Goal: Task Accomplishment & Management: Manage account settings

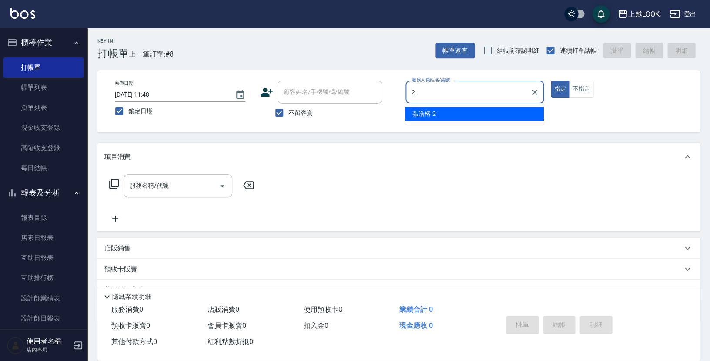
type input "張浩榕-2"
type button "true"
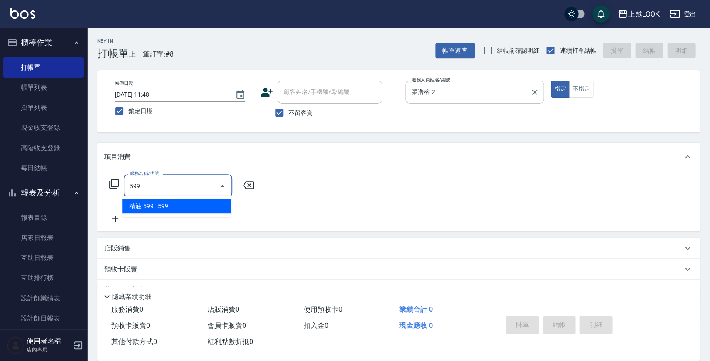
type input "精油-599(0599)"
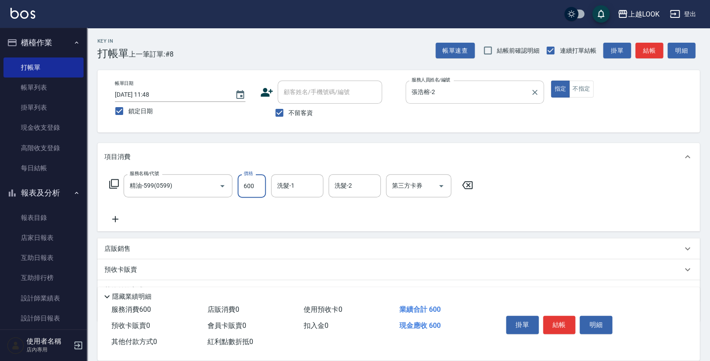
type input "600"
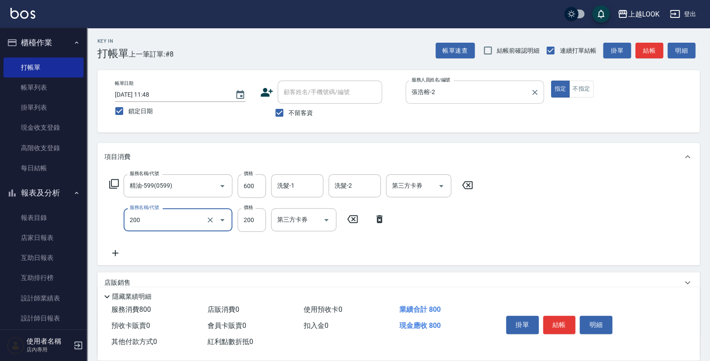
type input "剪髮(200)"
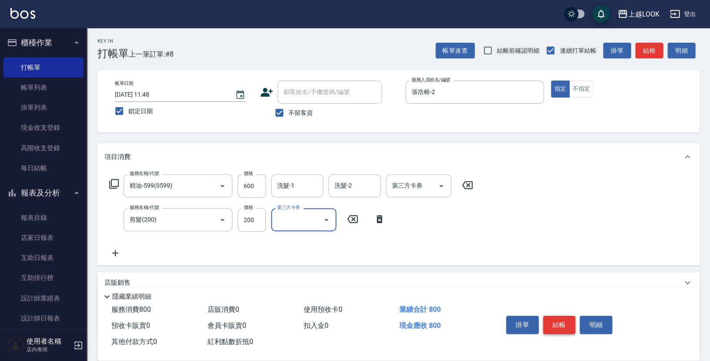
click at [564, 319] on button "結帳" at bounding box center [559, 325] width 33 height 18
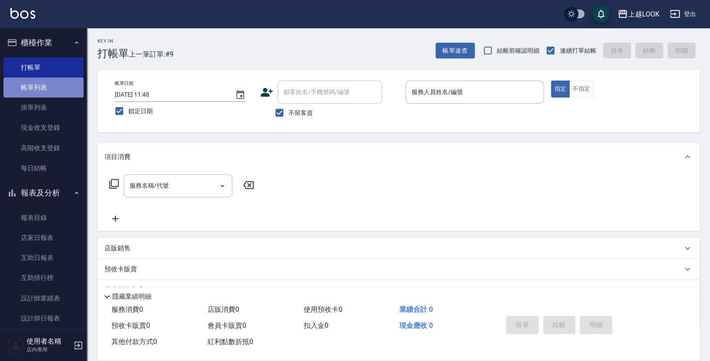
click at [52, 87] on link "帳單列表" at bounding box center [43, 87] width 80 height 20
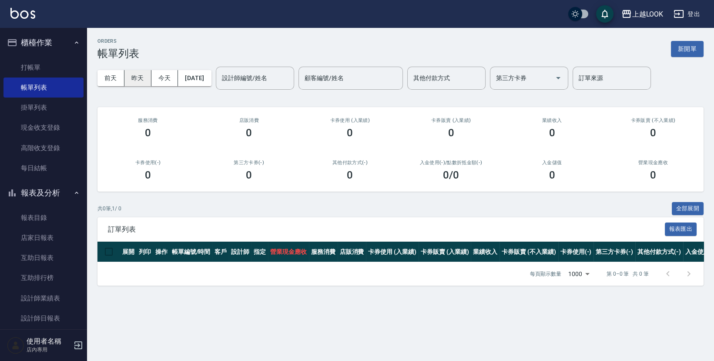
click at [142, 78] on button "昨天" at bounding box center [137, 78] width 27 height 16
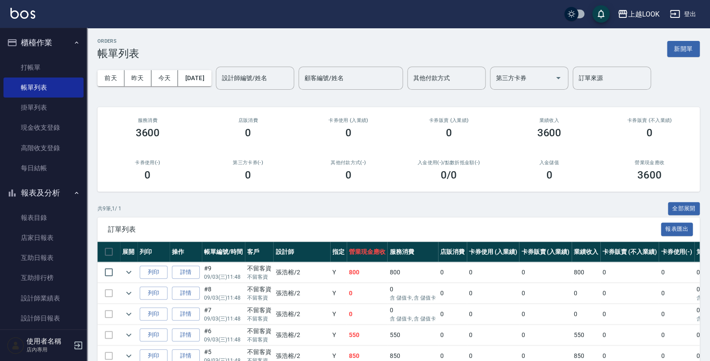
scroll to position [9, 0]
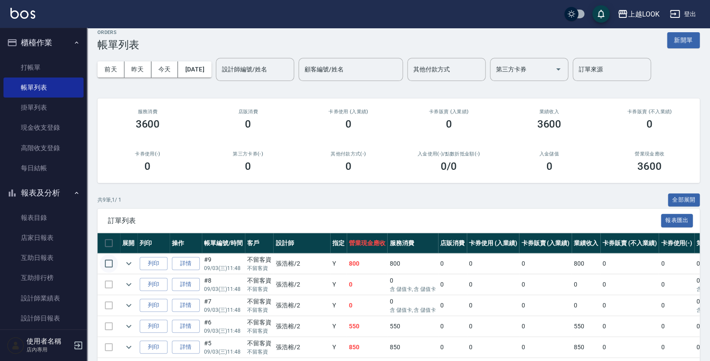
click at [107, 263] on input "checkbox" at bounding box center [109, 263] width 18 height 18
checkbox input "true"
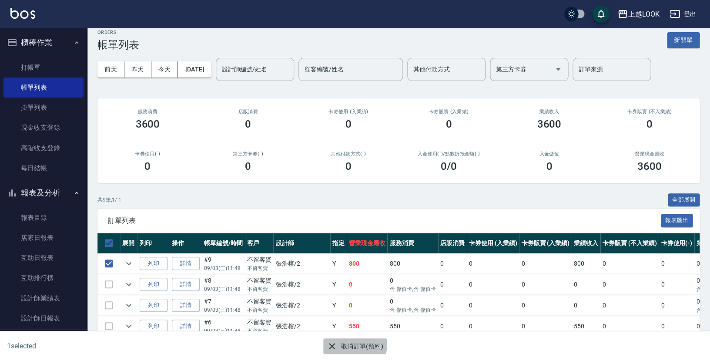
click at [352, 343] on button "取消訂單(預約)" at bounding box center [354, 346] width 63 height 16
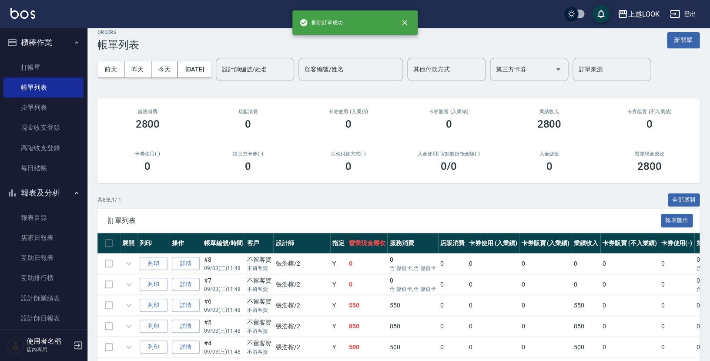
scroll to position [0, 0]
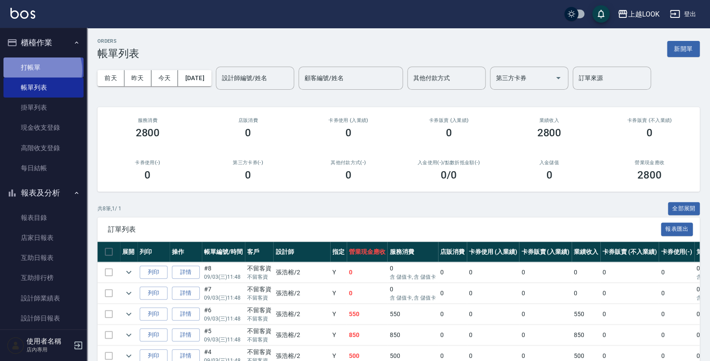
click at [39, 70] on link "打帳單" at bounding box center [43, 67] width 80 height 20
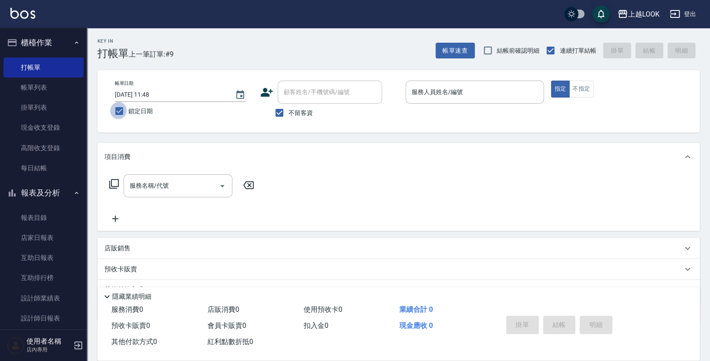
click at [122, 111] on input "鎖定日期" at bounding box center [119, 111] width 18 height 18
checkbox input "false"
type input "[DATE] 21:16"
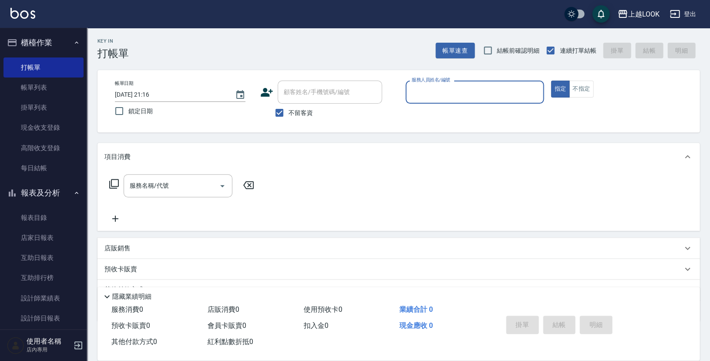
click at [462, 84] on input "服務人員姓名/編號" at bounding box center [475, 91] width 131 height 15
type input "張浩榕-2"
type button "true"
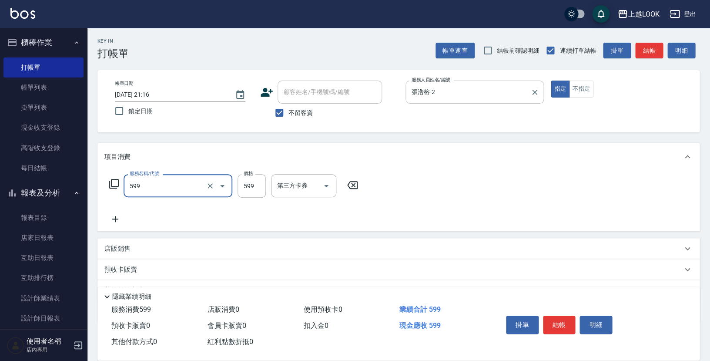
type input "精油-599(0599)"
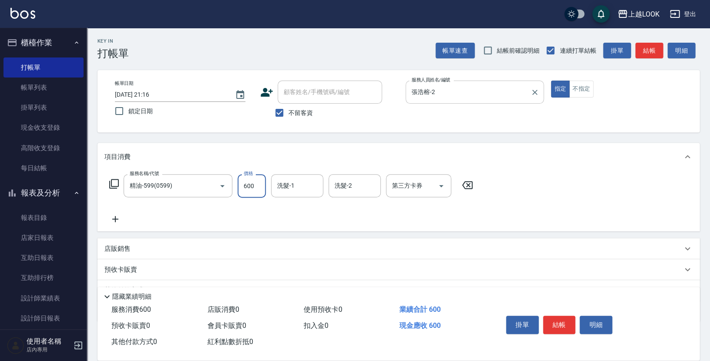
type input "600"
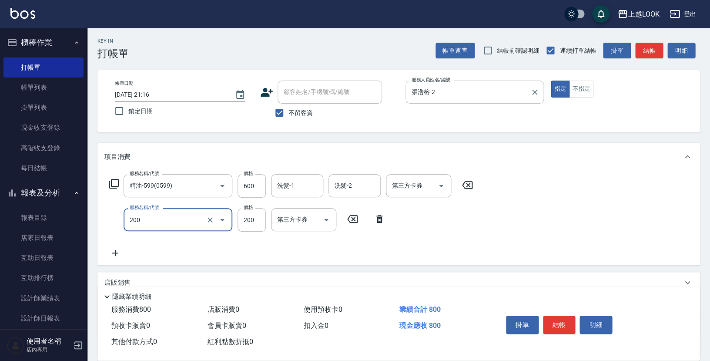
type input "剪髮(200)"
click at [560, 319] on button "結帳" at bounding box center [559, 325] width 33 height 18
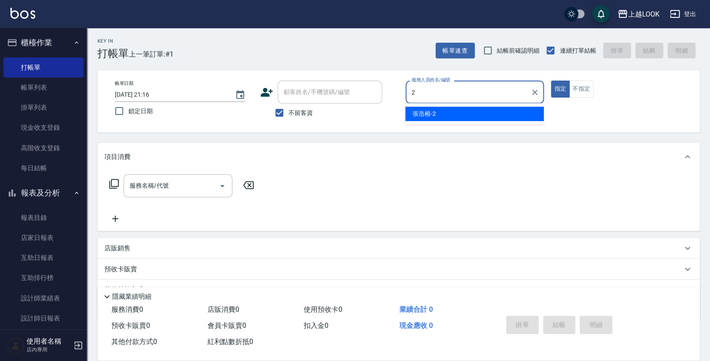
type input "張浩榕-2"
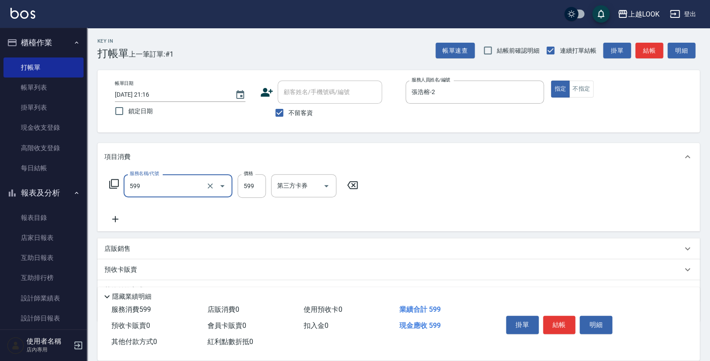
type input "精油-599(0599)"
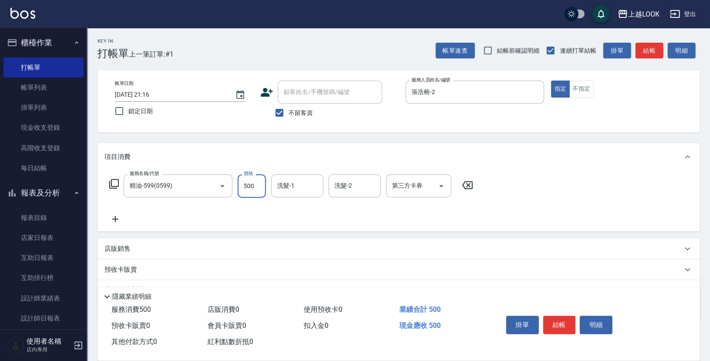
type input "500"
type input "[PERSON_NAME]-93"
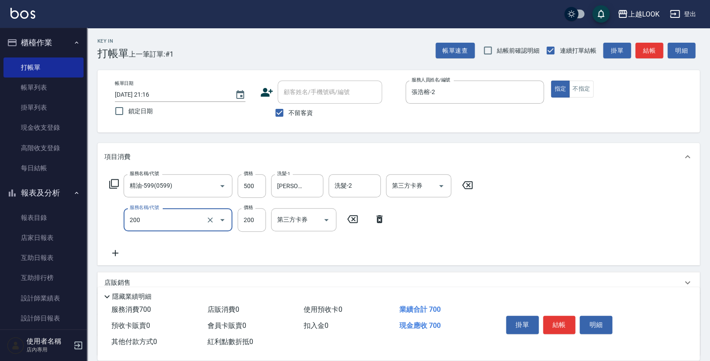
type input "剪髮(200)"
type input "300"
click at [442, 183] on icon "Open" at bounding box center [441, 186] width 10 height 10
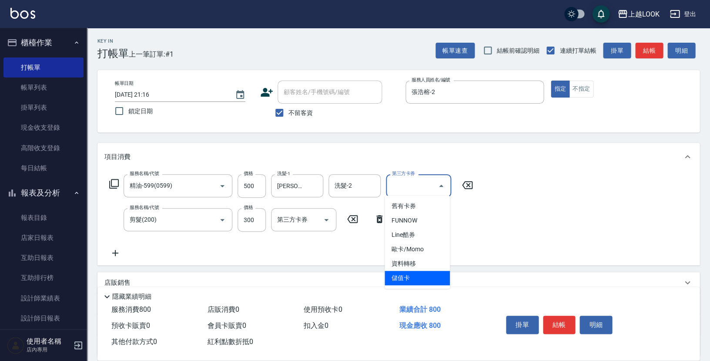
click at [419, 272] on span "儲值卡" at bounding box center [417, 278] width 65 height 14
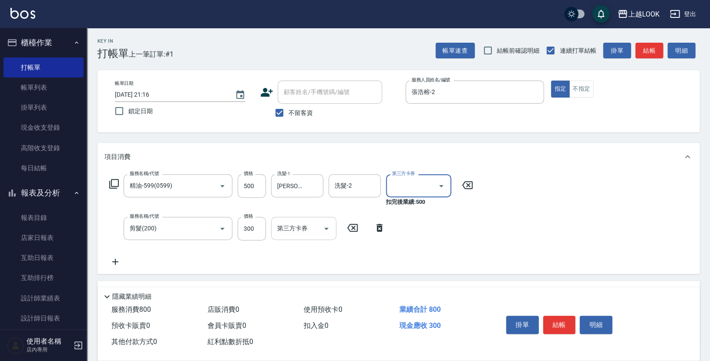
type input "儲值卡"
click at [326, 225] on icon "Open" at bounding box center [326, 228] width 10 height 10
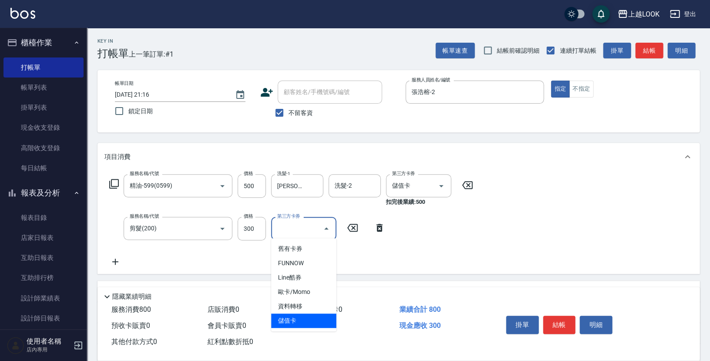
click at [302, 317] on span "儲值卡" at bounding box center [303, 320] width 65 height 14
type input "儲值卡"
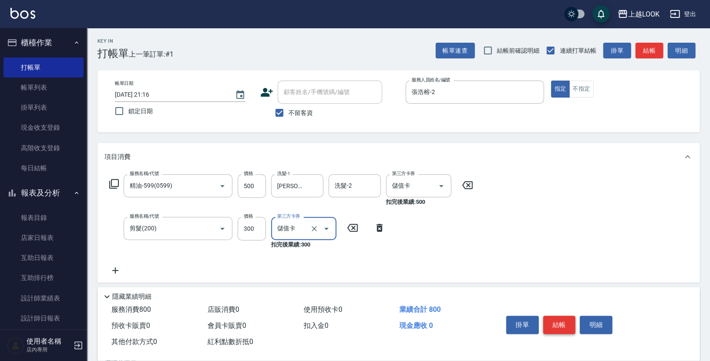
click at [564, 325] on button "結帳" at bounding box center [559, 325] width 33 height 18
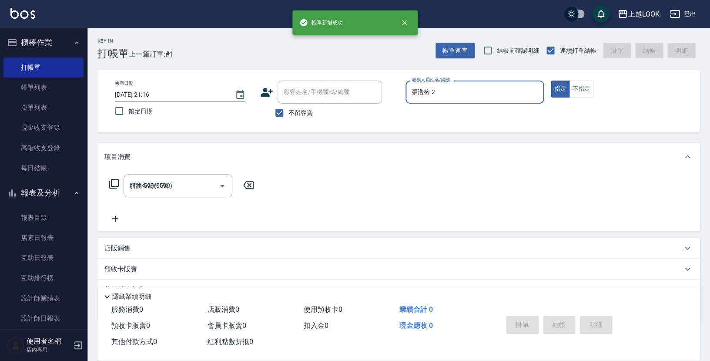
type input "[DATE] 21:17"
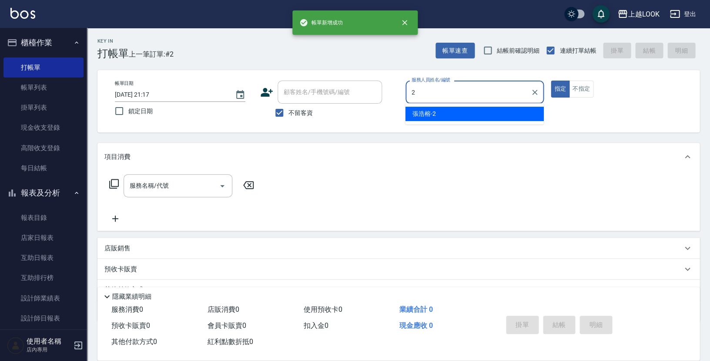
type input "張浩榕-2"
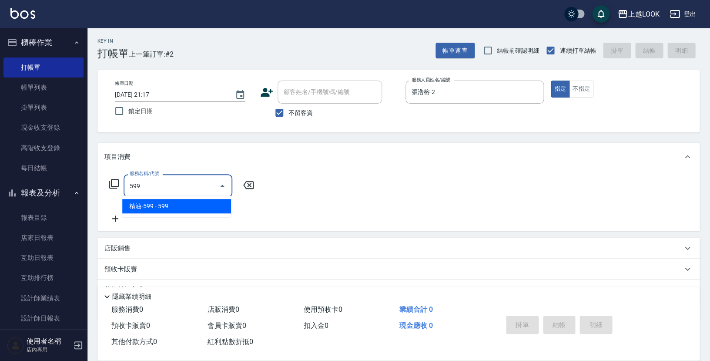
type input "精油-599(0599)"
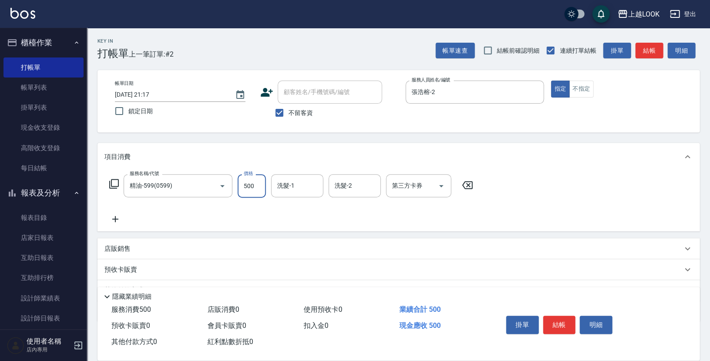
type input "500"
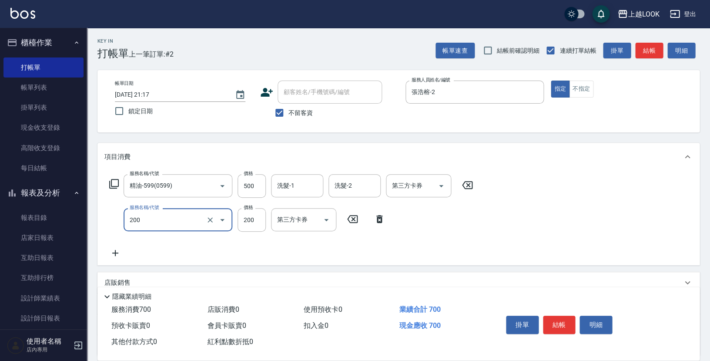
type input "剪髮(200)"
type input "300"
click at [439, 185] on icon "Open" at bounding box center [441, 186] width 10 height 10
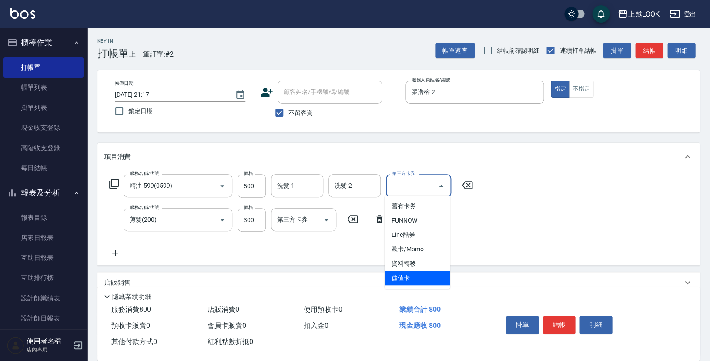
click at [429, 277] on span "儲值卡" at bounding box center [417, 278] width 65 height 14
type input "儲值卡"
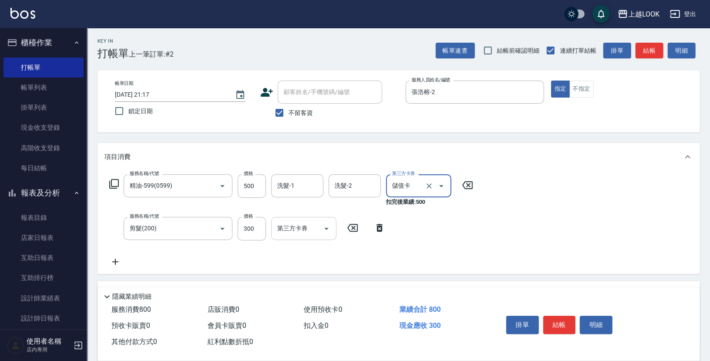
click at [328, 228] on icon "Open" at bounding box center [326, 229] width 4 height 2
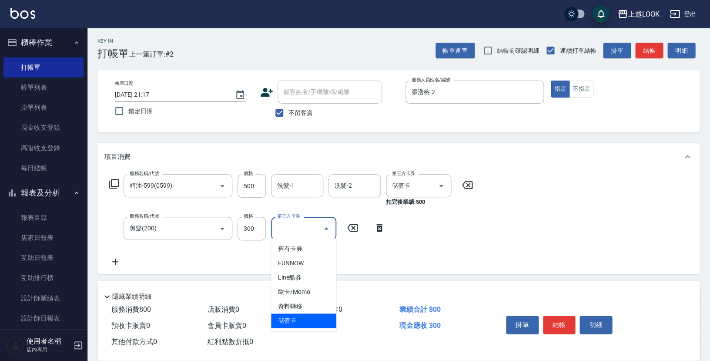
click at [308, 319] on span "儲值卡" at bounding box center [303, 320] width 65 height 14
type input "儲值卡"
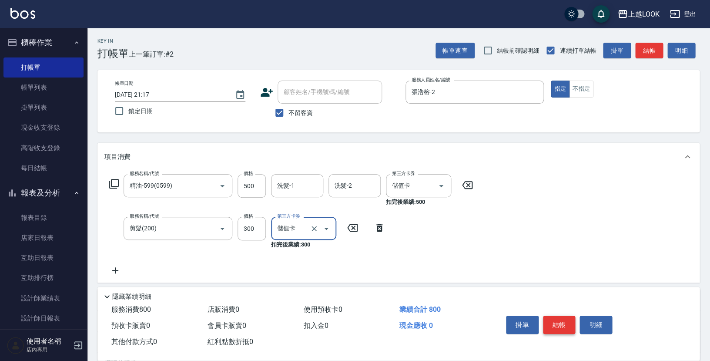
click at [562, 323] on button "結帳" at bounding box center [559, 325] width 33 height 18
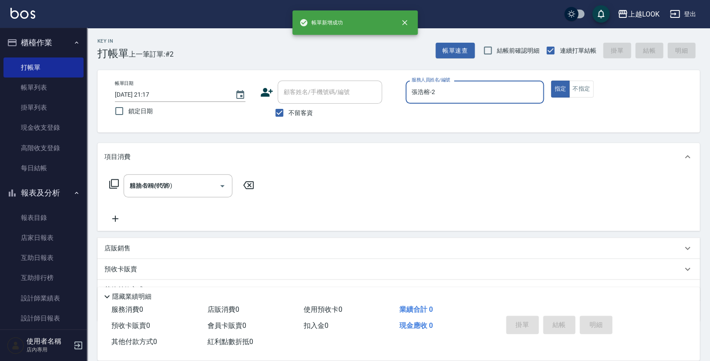
type input "[DATE] 21:18"
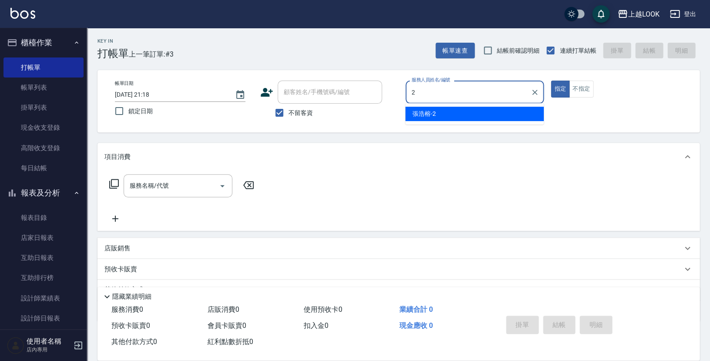
type input "張浩榕-2"
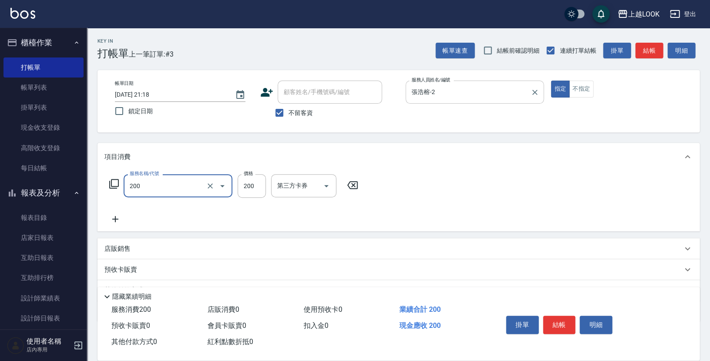
type input "剪髮(200)"
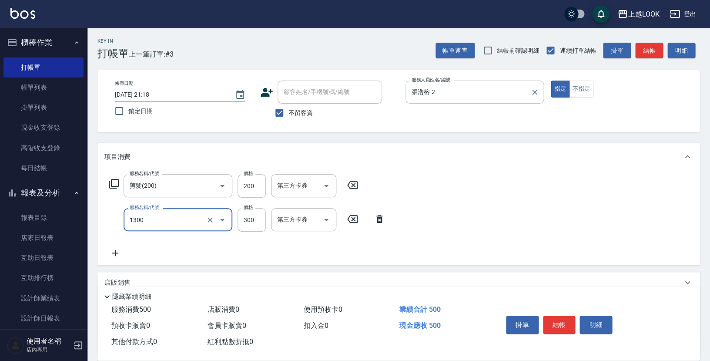
type input "一般洗髮(1300)"
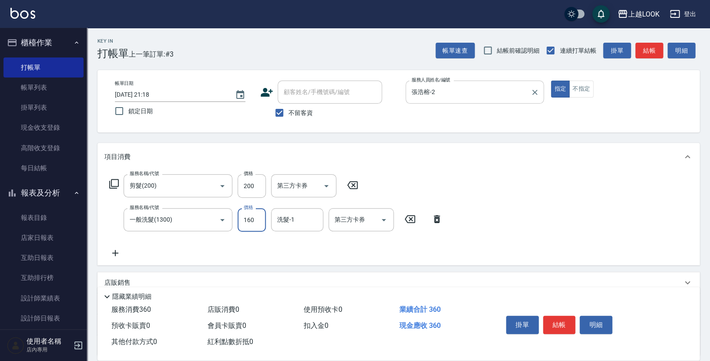
type input "160"
click at [386, 217] on icon "Open" at bounding box center [384, 220] width 10 height 10
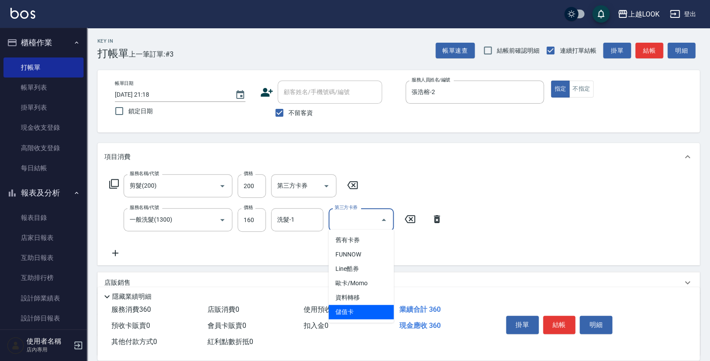
click at [371, 308] on span "儲值卡" at bounding box center [361, 312] width 65 height 14
type input "儲值卡"
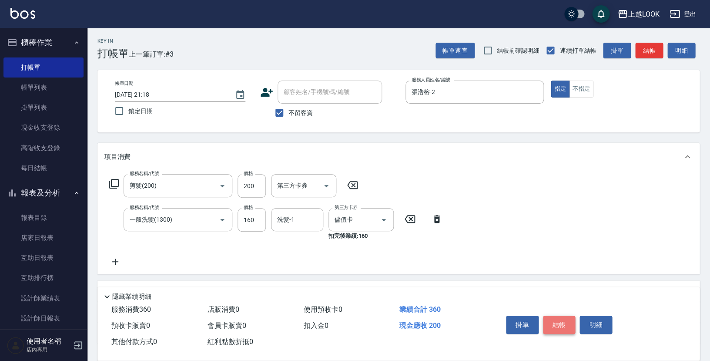
click at [558, 324] on button "結帳" at bounding box center [559, 325] width 33 height 18
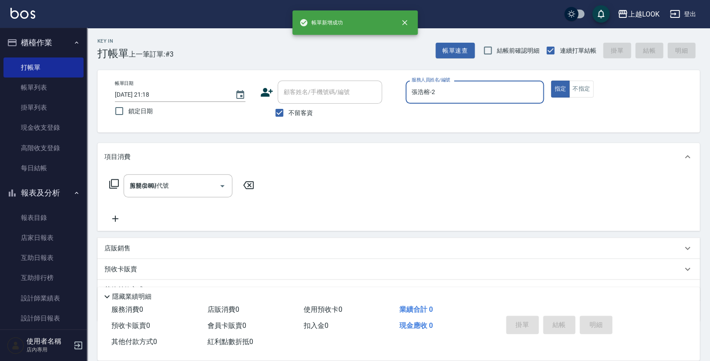
type input "[DATE] 21:19"
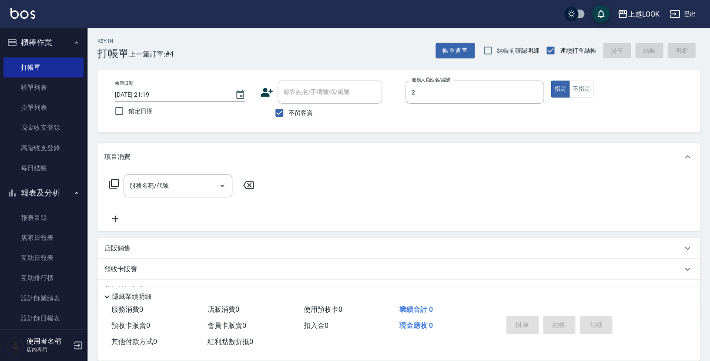
type input "張浩榕-2"
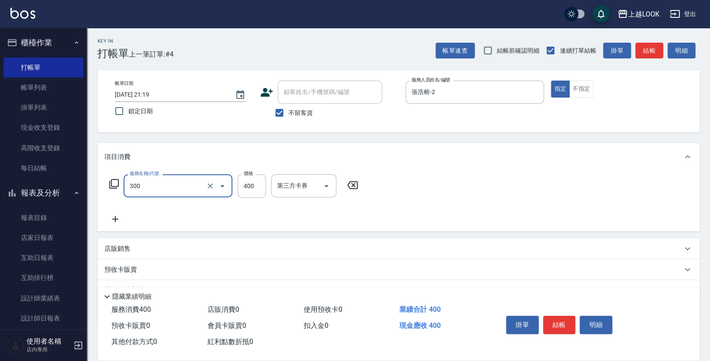
type input "特A剪髮(300)"
type input "360"
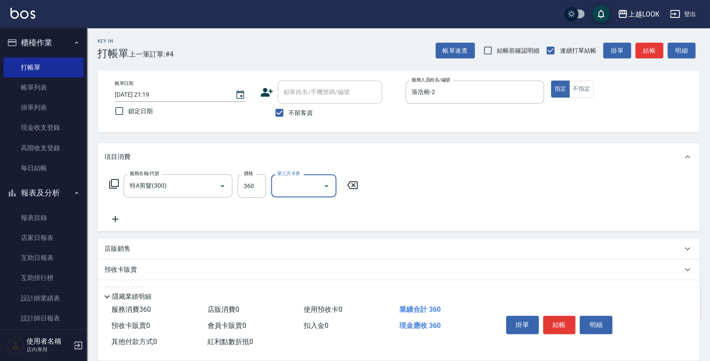
drag, startPoint x: 326, startPoint y: 183, endPoint x: 324, endPoint y: 194, distance: 11.0
click at [326, 185] on icon "Open" at bounding box center [326, 186] width 4 height 2
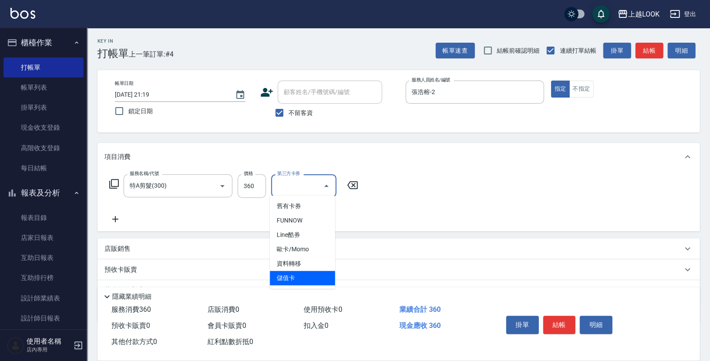
click at [305, 279] on span "儲值卡" at bounding box center [302, 278] width 65 height 14
type input "儲值卡"
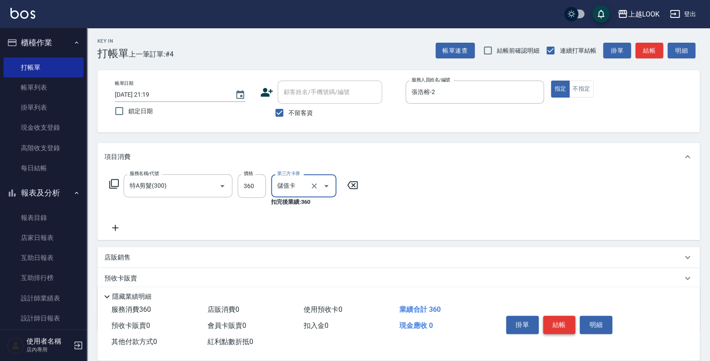
click at [566, 320] on button "結帳" at bounding box center [559, 325] width 33 height 18
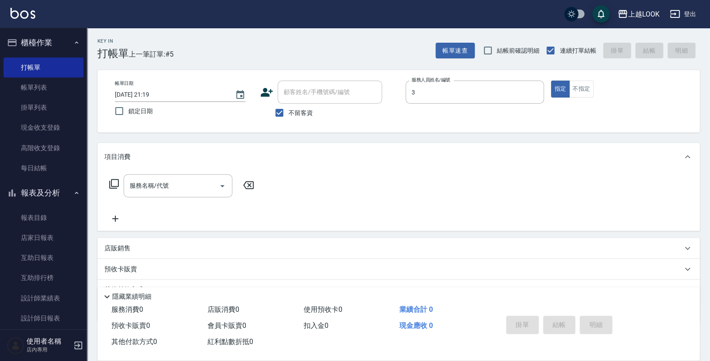
type input "[PERSON_NAME]-3"
click at [113, 180] on icon at bounding box center [114, 183] width 10 height 10
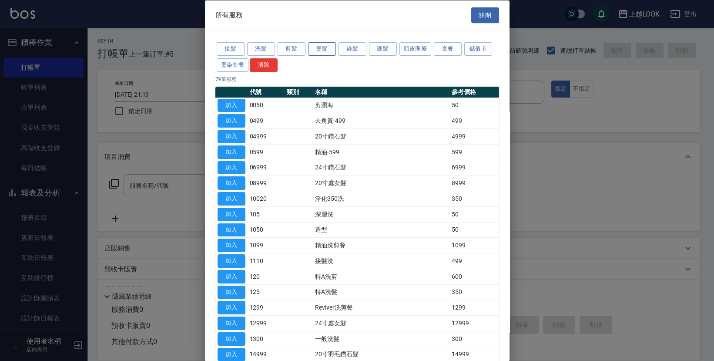
click at [322, 50] on button "燙髮" at bounding box center [322, 48] width 28 height 13
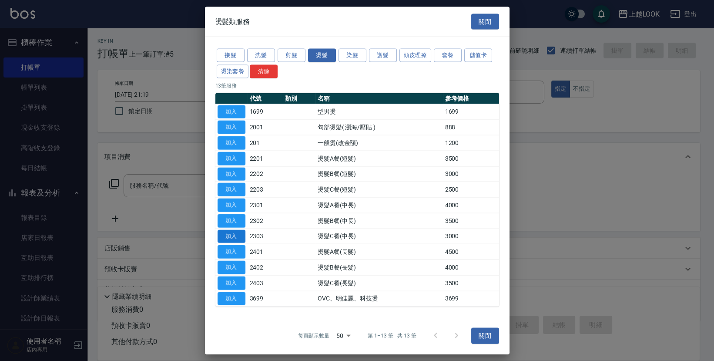
click at [237, 237] on button "加入" at bounding box center [232, 235] width 28 height 13
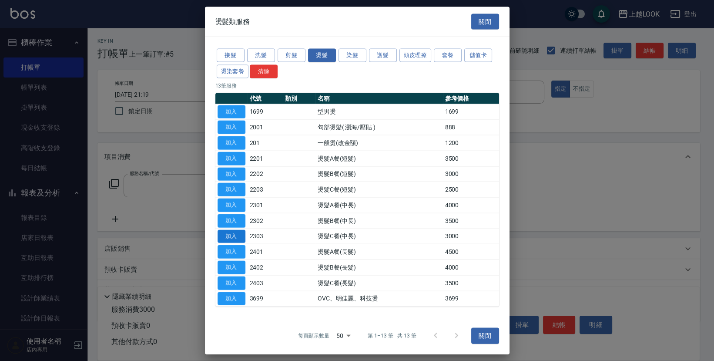
type input "燙髮C餐(中長)(2303)"
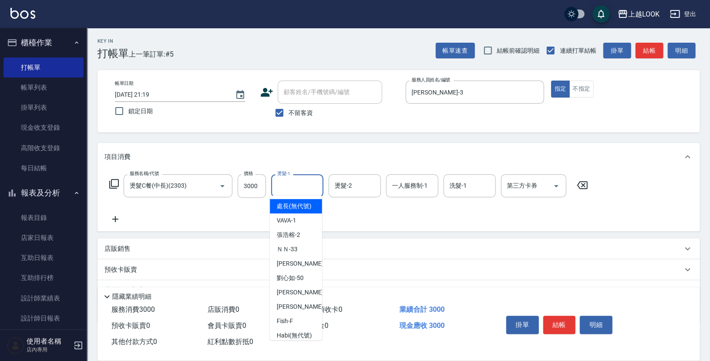
click at [281, 182] on div "燙髮-1 燙髮-1" at bounding box center [297, 185] width 52 height 23
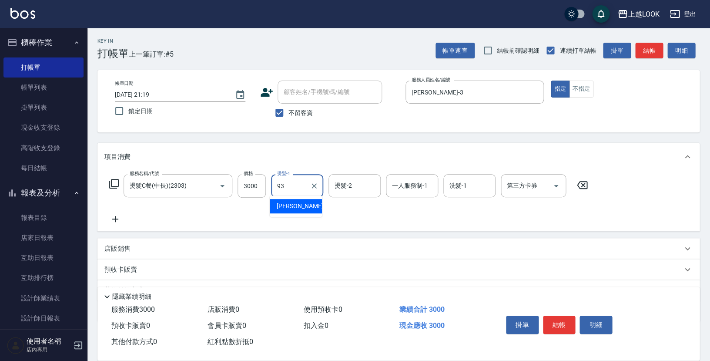
type input "[PERSON_NAME]-93"
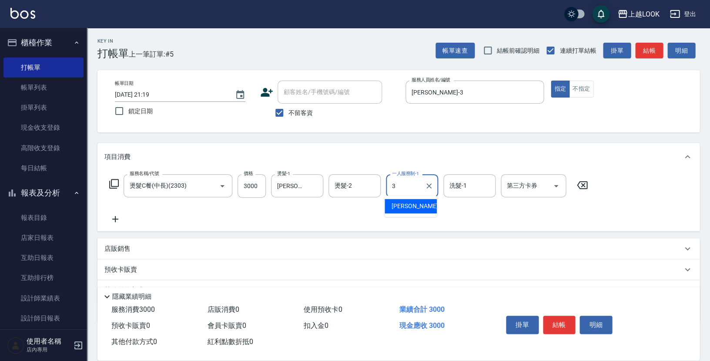
type input "[PERSON_NAME]-3"
click at [560, 323] on button "結帳" at bounding box center [559, 325] width 33 height 18
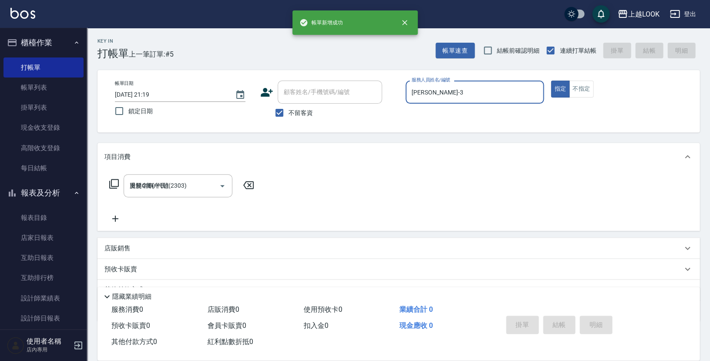
type input "[DATE] 21:20"
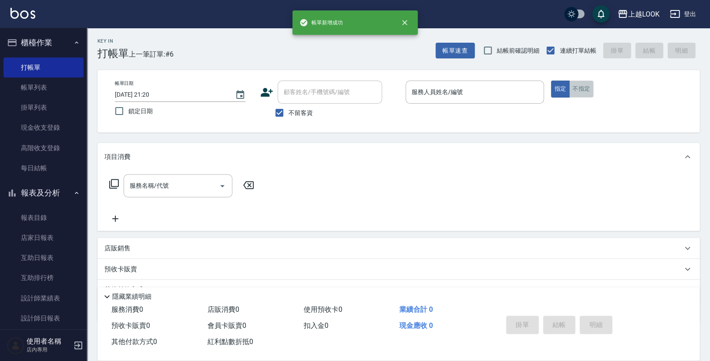
click at [576, 87] on button "不指定" at bounding box center [581, 89] width 24 height 17
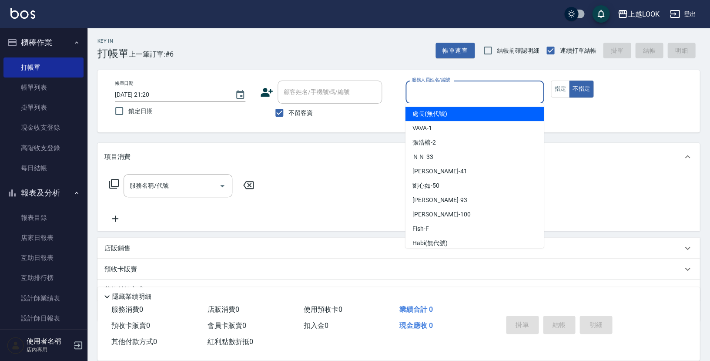
click at [502, 84] on input "服務人員姓名/編號" at bounding box center [475, 91] width 131 height 15
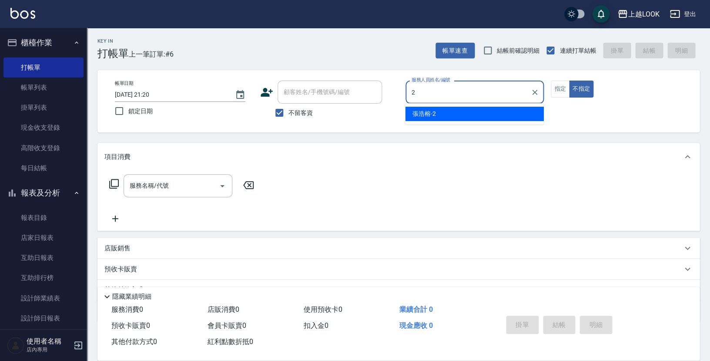
type input "張浩榕-2"
type button "false"
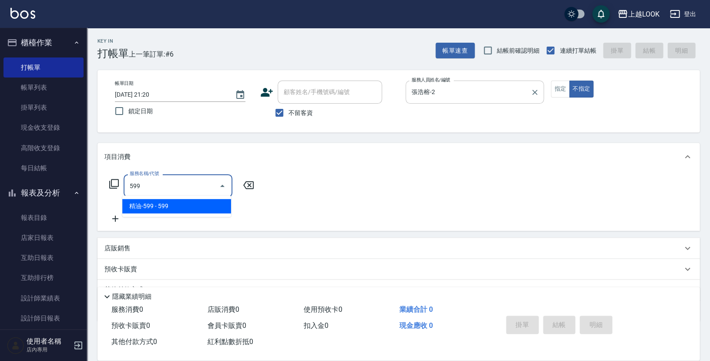
type input "精油-599(0599)"
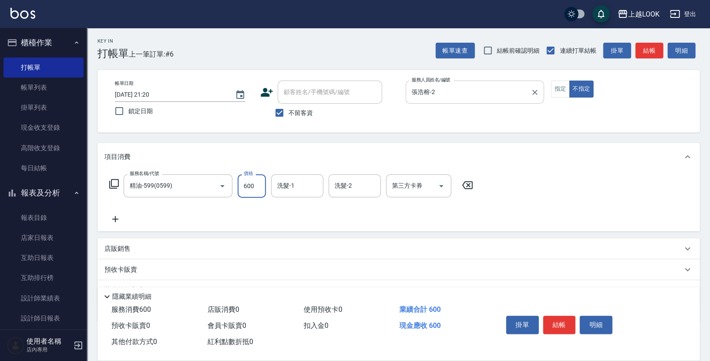
type input "600"
click at [557, 317] on button "結帳" at bounding box center [559, 325] width 33 height 18
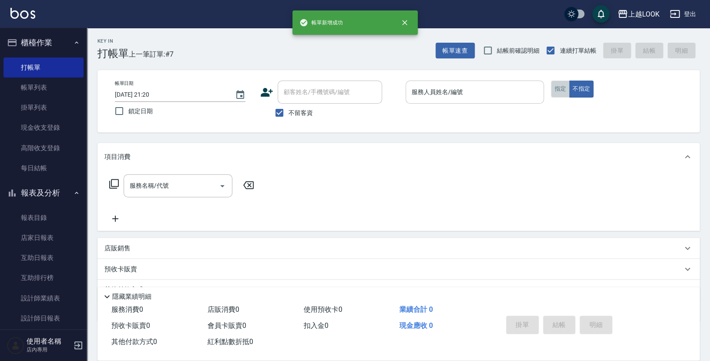
drag, startPoint x: 558, startPoint y: 90, endPoint x: 517, endPoint y: 102, distance: 42.4
click at [558, 89] on button "指定" at bounding box center [560, 89] width 19 height 17
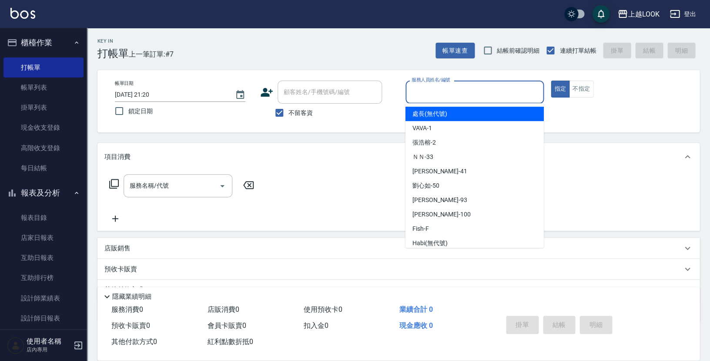
click at [514, 98] on input "服務人員姓名/編號" at bounding box center [475, 91] width 131 height 15
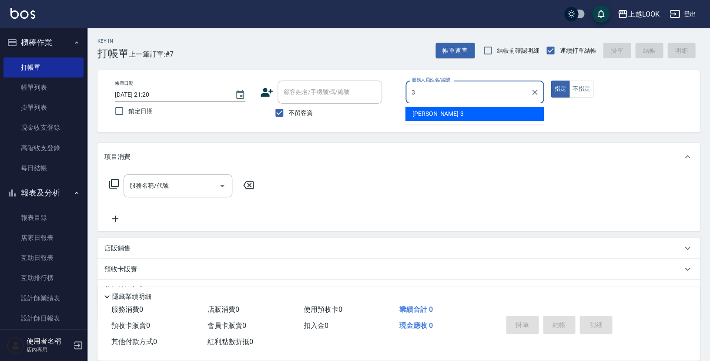
type input "[PERSON_NAME]-3"
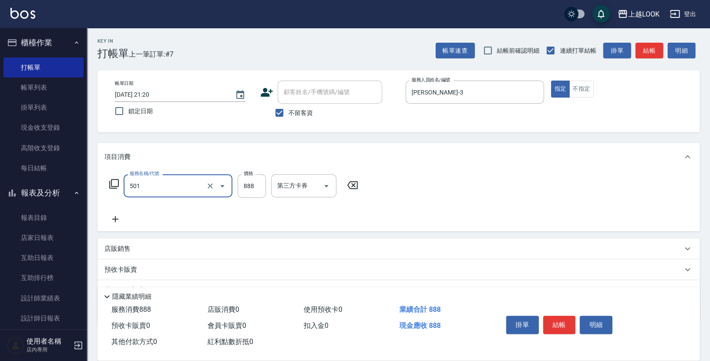
type input "一般染髮(改金額)(501)"
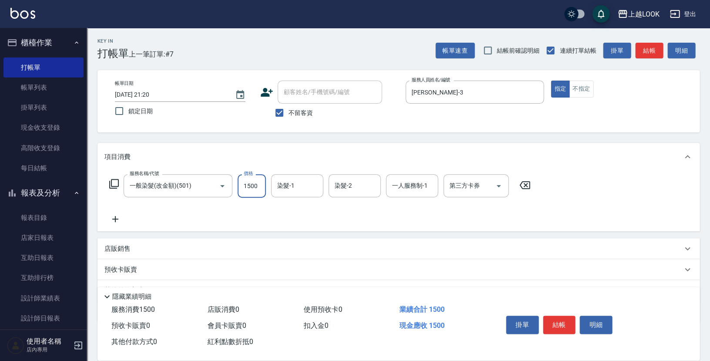
type input "1500"
type input "[PERSON_NAME]-93"
click at [563, 320] on button "結帳" at bounding box center [559, 325] width 33 height 18
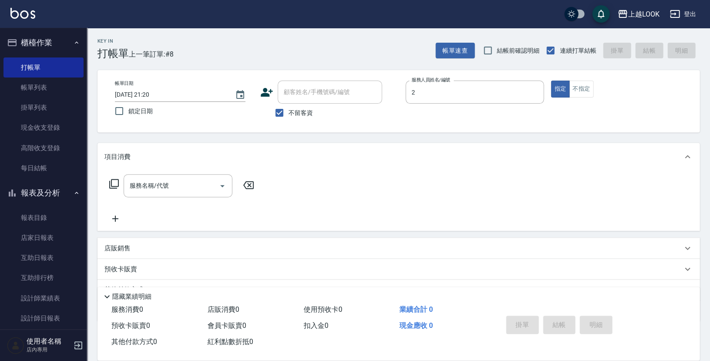
type input "張浩榕-2"
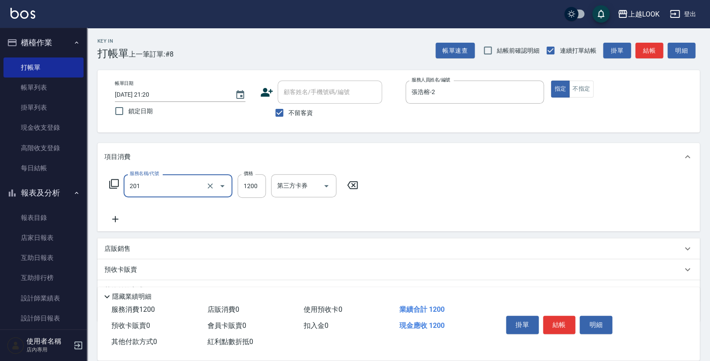
type input "一般燙(改金額)(201)"
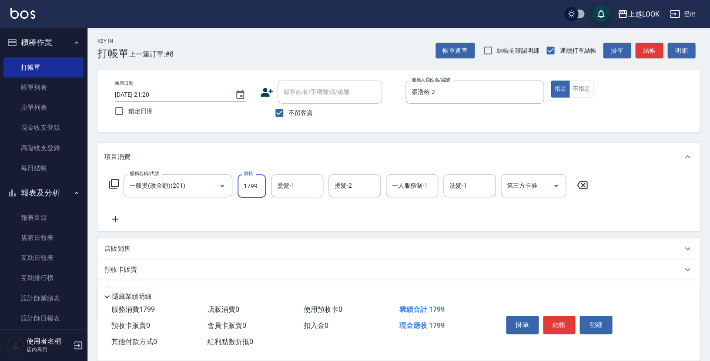
type input "1799"
click at [567, 324] on button "結帳" at bounding box center [559, 325] width 33 height 18
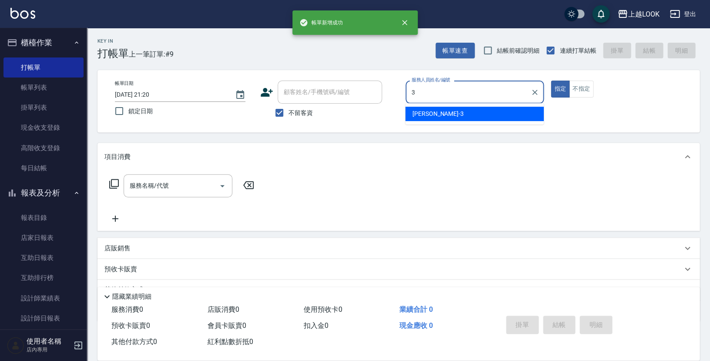
type input "[PERSON_NAME]-3"
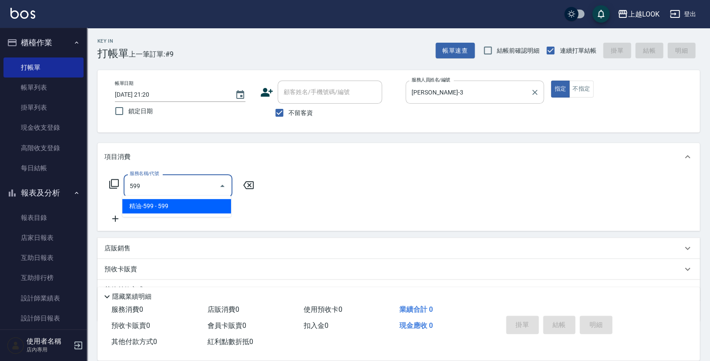
type input "精油-599(0599)"
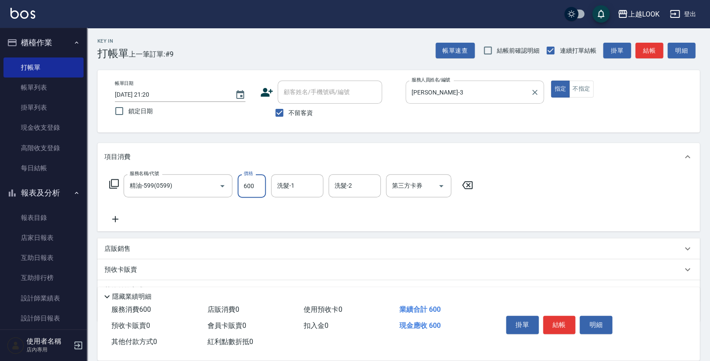
type input "600"
type input "[PERSON_NAME]-93"
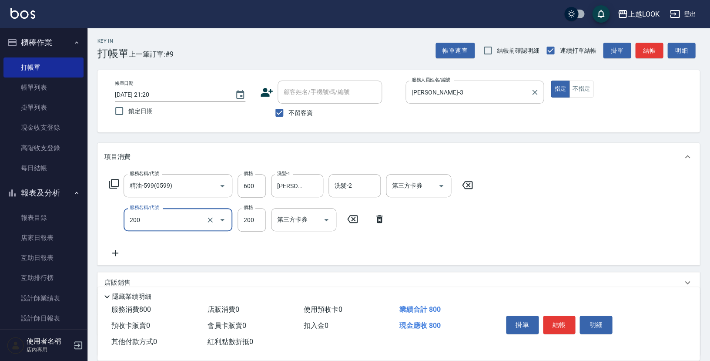
type input "剪髮(200)"
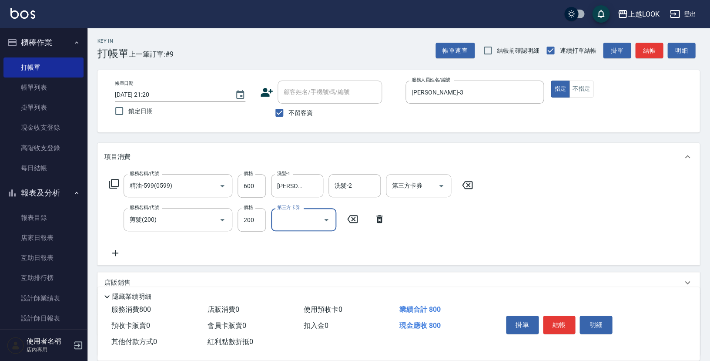
click at [443, 183] on icon "Open" at bounding box center [441, 186] width 10 height 10
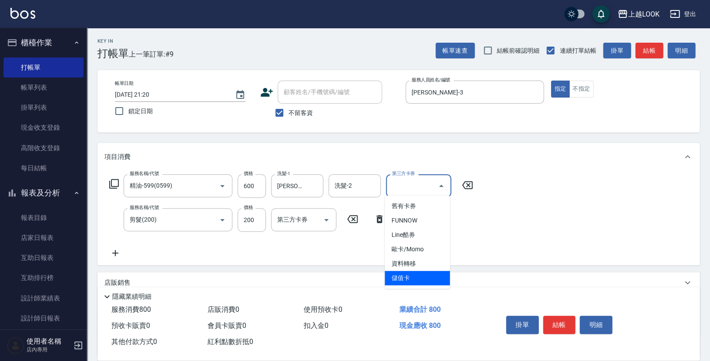
click at [434, 275] on span "儲值卡" at bounding box center [417, 278] width 65 height 14
type input "儲值卡"
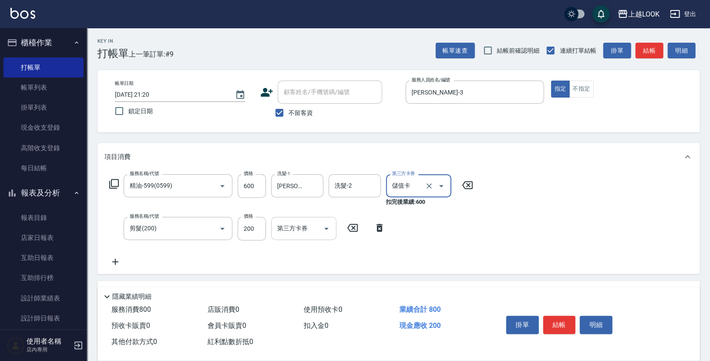
click at [328, 228] on icon "Open" at bounding box center [326, 229] width 4 height 2
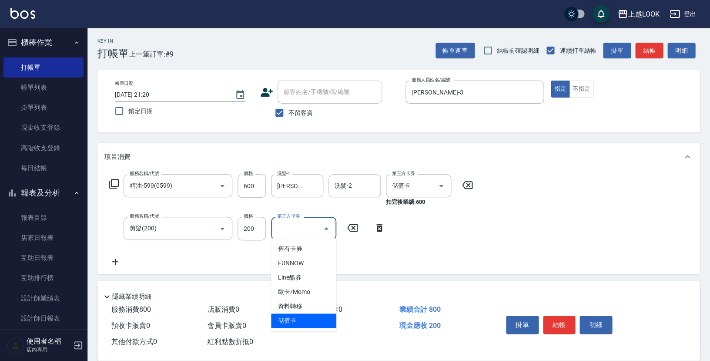
click at [319, 318] on span "儲值卡" at bounding box center [303, 320] width 65 height 14
type input "儲值卡"
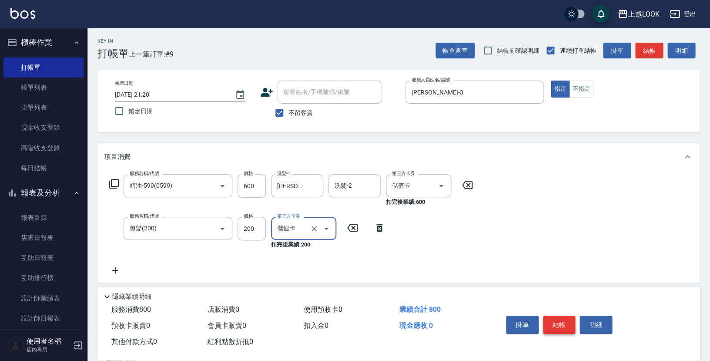
click at [555, 322] on button "結帳" at bounding box center [559, 325] width 33 height 18
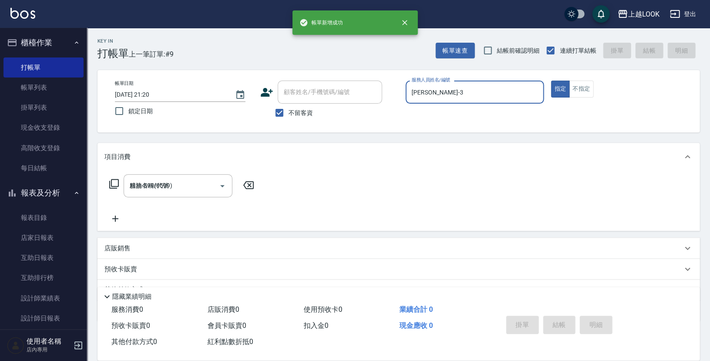
type input "[DATE] 21:21"
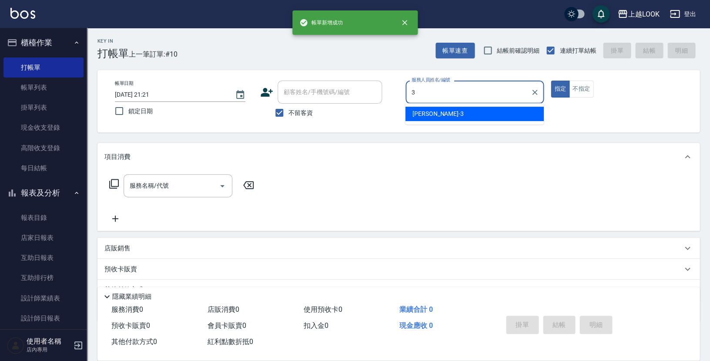
type input "[PERSON_NAME]-3"
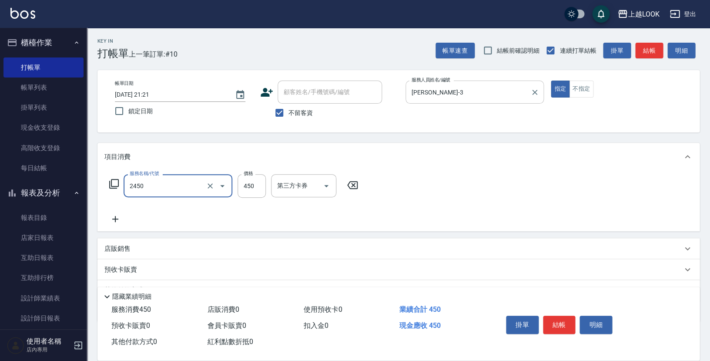
type input "C剪髮套餐(2450)"
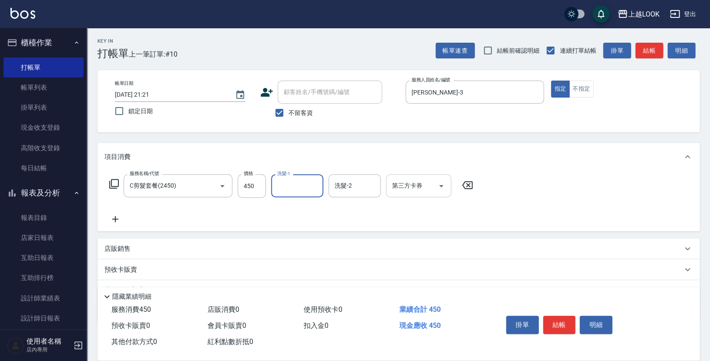
click at [441, 185] on icon "Open" at bounding box center [441, 186] width 4 height 2
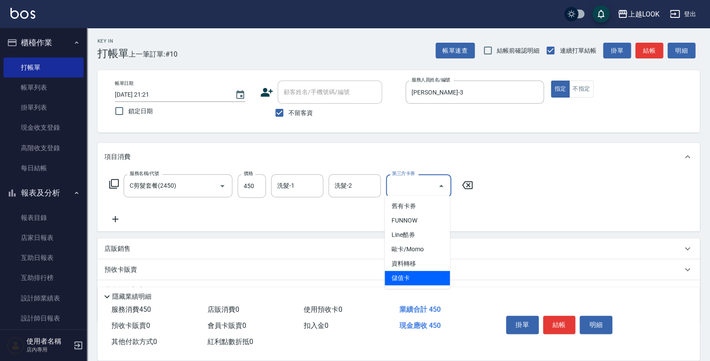
click at [421, 273] on span "儲值卡" at bounding box center [417, 278] width 65 height 14
type input "儲值卡"
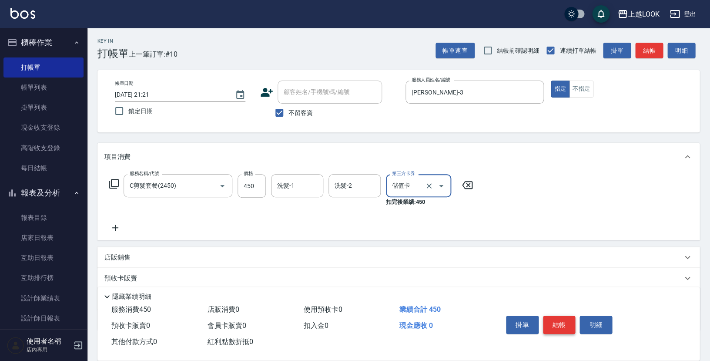
click at [557, 325] on button "結帳" at bounding box center [559, 325] width 33 height 18
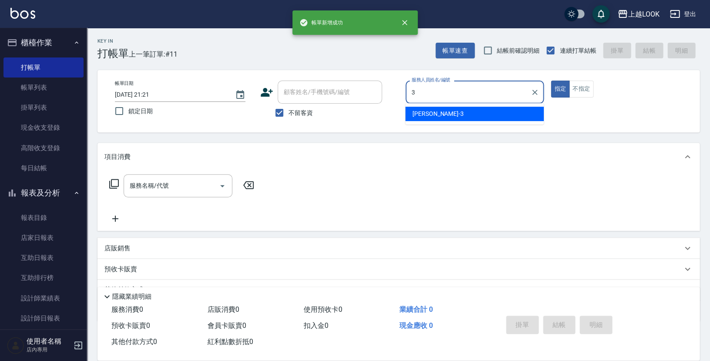
type input "[PERSON_NAME]-3"
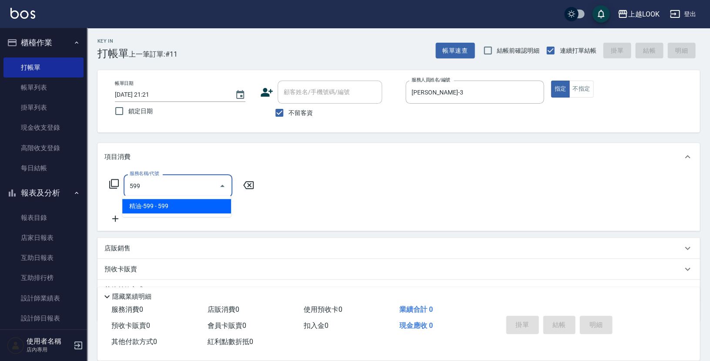
type input "精油-599(0599)"
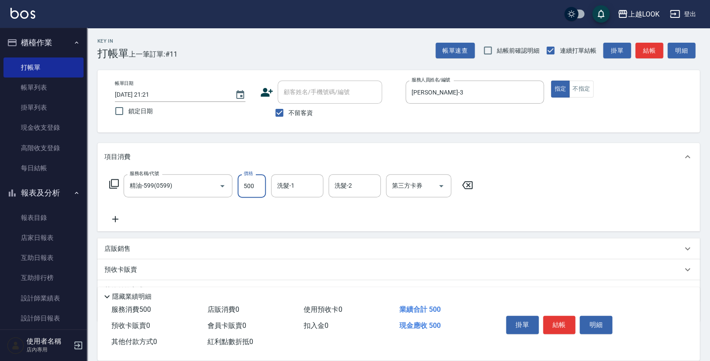
type input "500"
type input "[PERSON_NAME]-93"
click at [442, 184] on icon "Open" at bounding box center [441, 186] width 10 height 10
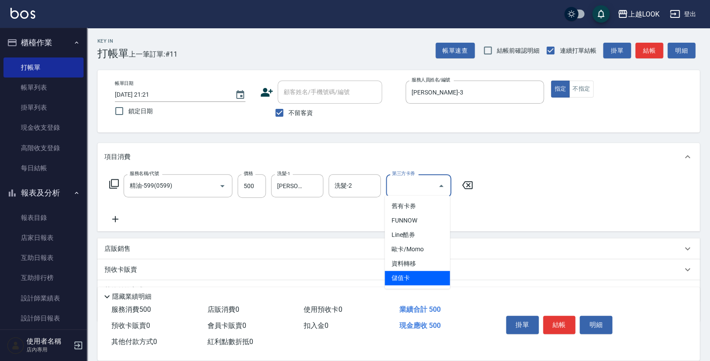
click at [426, 280] on span "儲值卡" at bounding box center [417, 278] width 65 height 14
type input "儲值卡"
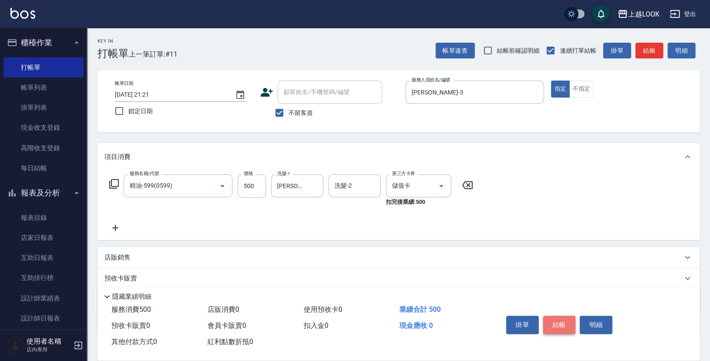
click at [568, 321] on button "結帳" at bounding box center [559, 325] width 33 height 18
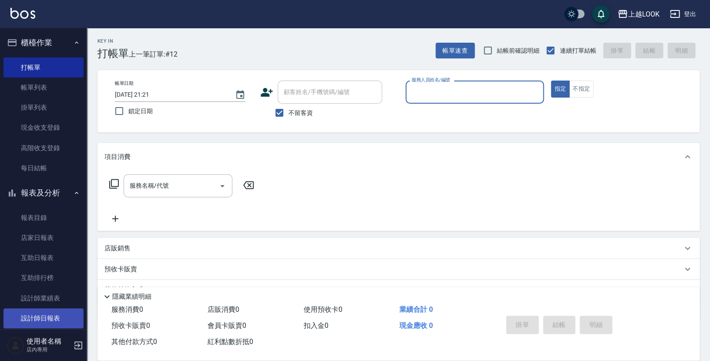
click at [54, 308] on link "設計師日報表" at bounding box center [43, 318] width 80 height 20
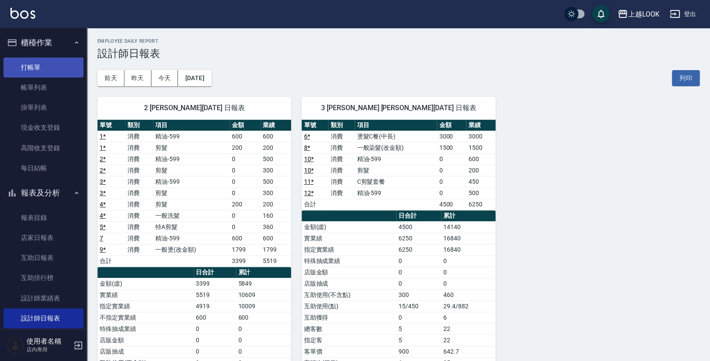
click at [57, 69] on link "打帳單" at bounding box center [43, 67] width 80 height 20
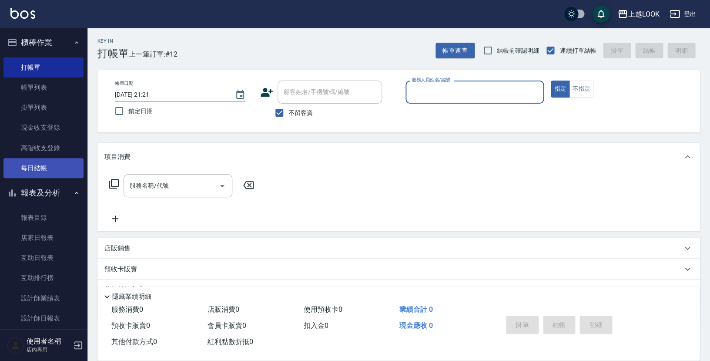
click at [46, 163] on link "每日結帳" at bounding box center [43, 168] width 80 height 20
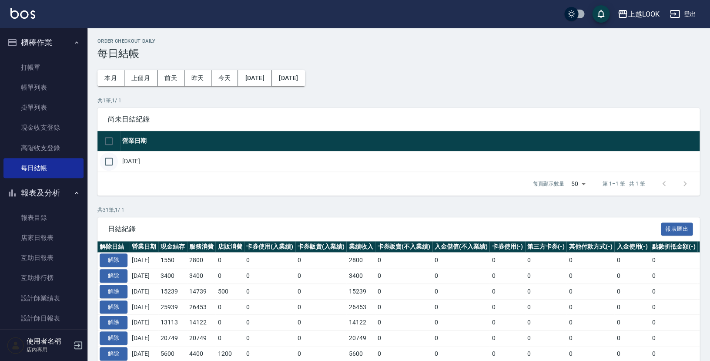
click at [108, 159] on input "checkbox" at bounding box center [109, 161] width 18 height 18
checkbox input "true"
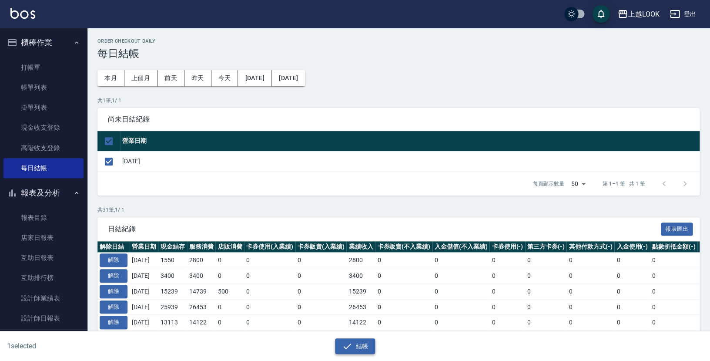
click at [368, 348] on button "結帳" at bounding box center [355, 346] width 40 height 16
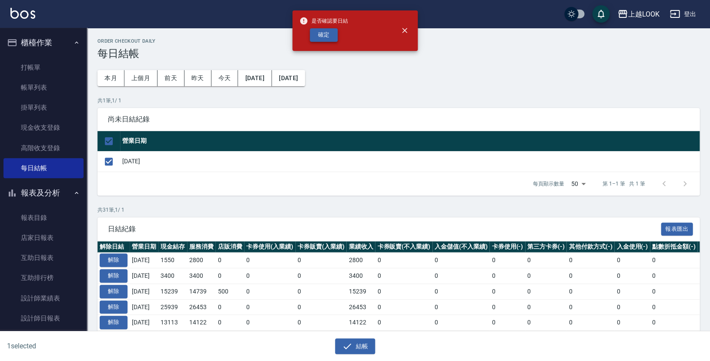
click at [322, 33] on button "確定" at bounding box center [324, 34] width 28 height 13
checkbox input "false"
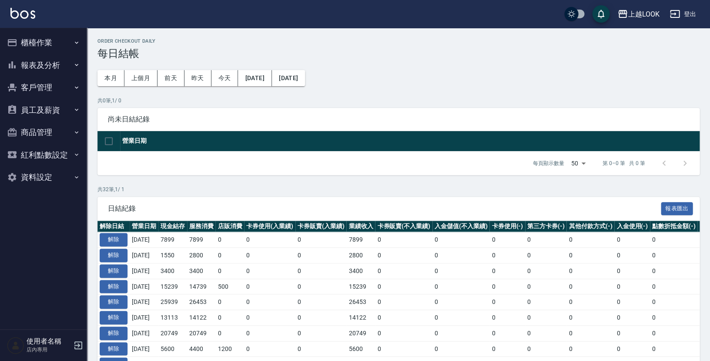
click at [40, 64] on button "報表及分析" at bounding box center [43, 65] width 80 height 23
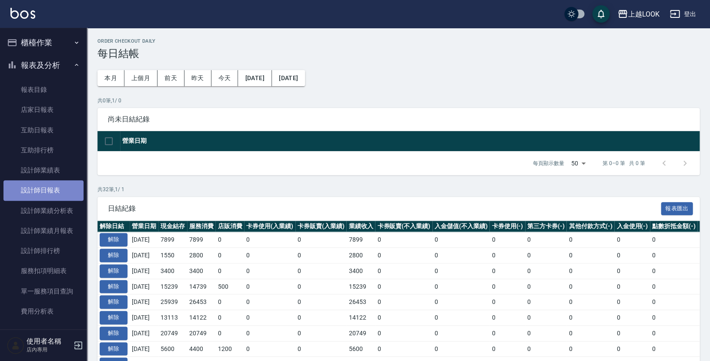
click at [58, 188] on link "設計師日報表" at bounding box center [43, 190] width 80 height 20
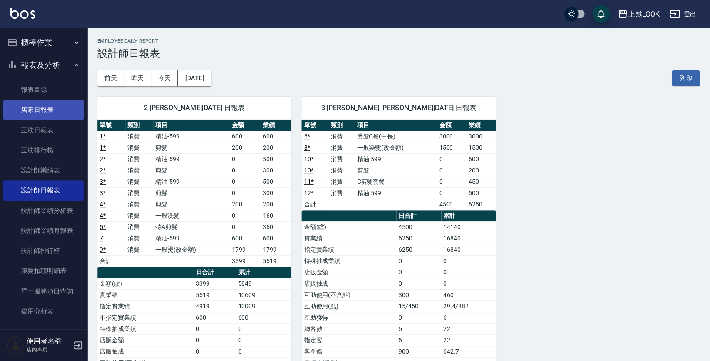
click at [36, 111] on link "店家日報表" at bounding box center [43, 110] width 80 height 20
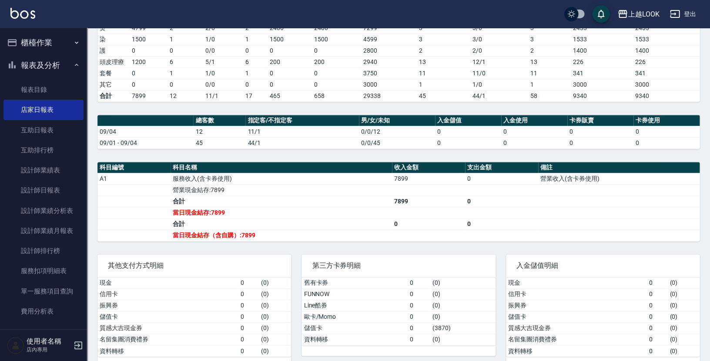
scroll to position [100, 0]
